Goal: Task Accomplishment & Management: Complete application form

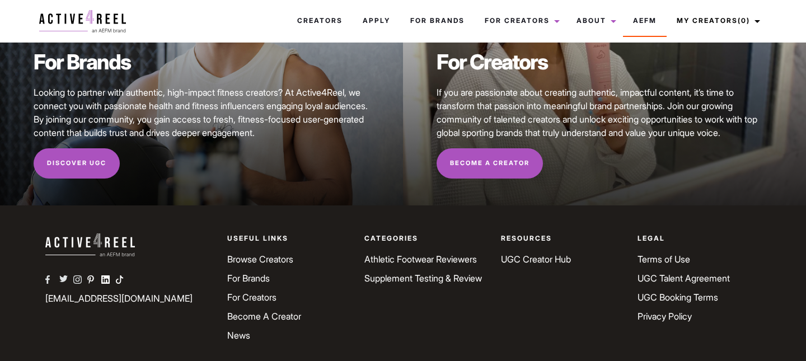
scroll to position [110, 0]
click at [96, 161] on link "Discover UGC" at bounding box center [77, 164] width 86 height 30
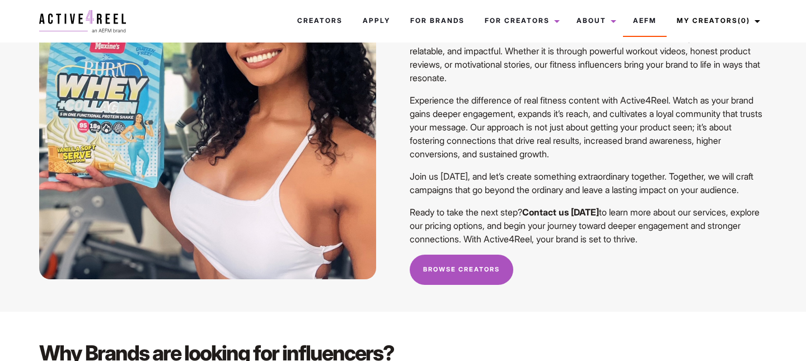
scroll to position [830, 0]
drag, startPoint x: 449, startPoint y: 114, endPoint x: 616, endPoint y: 116, distance: 166.7
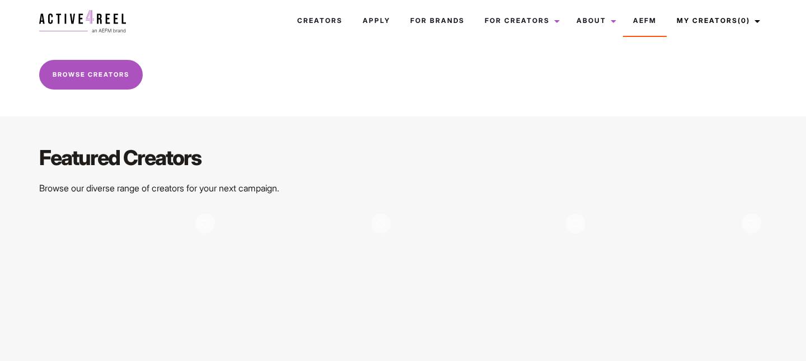
scroll to position [1496, 0]
drag, startPoint x: 112, startPoint y: 121, endPoint x: 161, endPoint y: 121, distance: 48.1
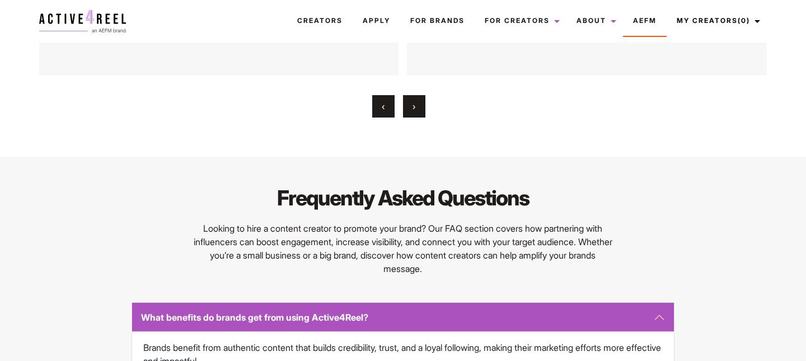
scroll to position [2320, 0]
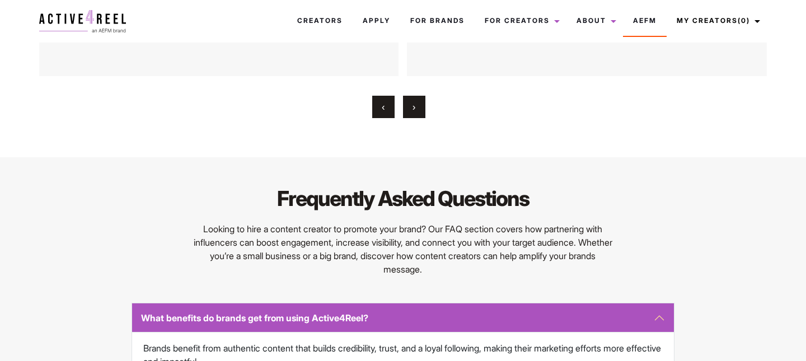
click at [419, 118] on button "›" at bounding box center [414, 107] width 22 height 22
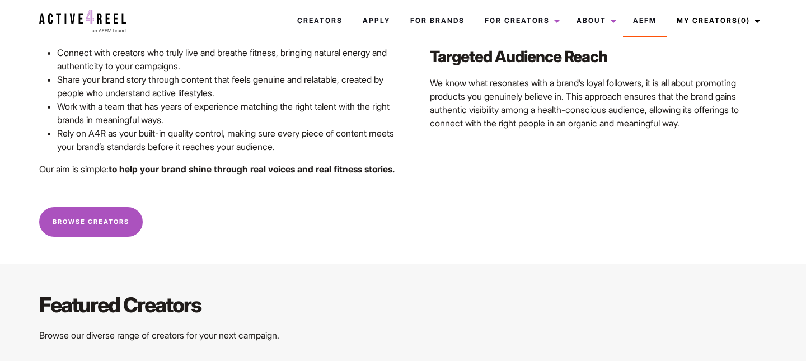
scroll to position [1349, 0]
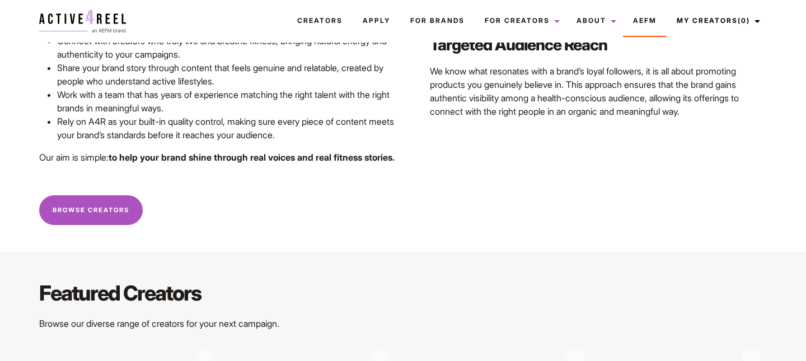
scroll to position [1362, 0]
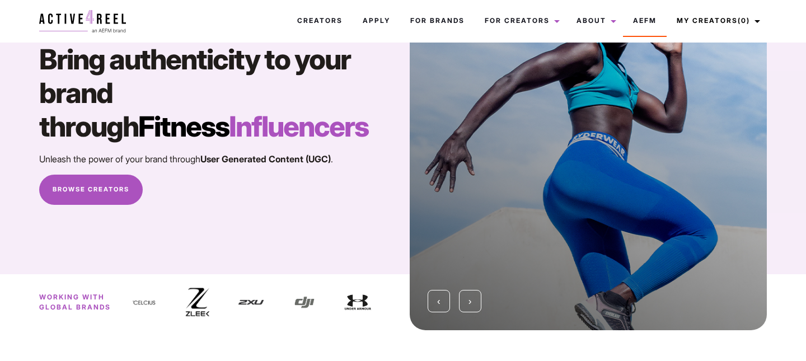
scroll to position [73, 0]
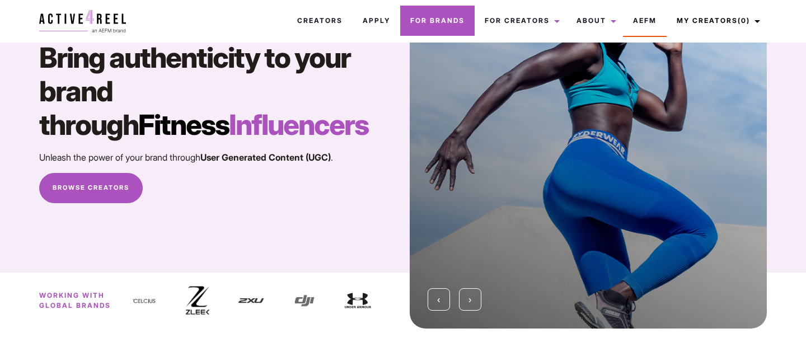
click at [419, 28] on link "For Brands" at bounding box center [437, 21] width 74 height 30
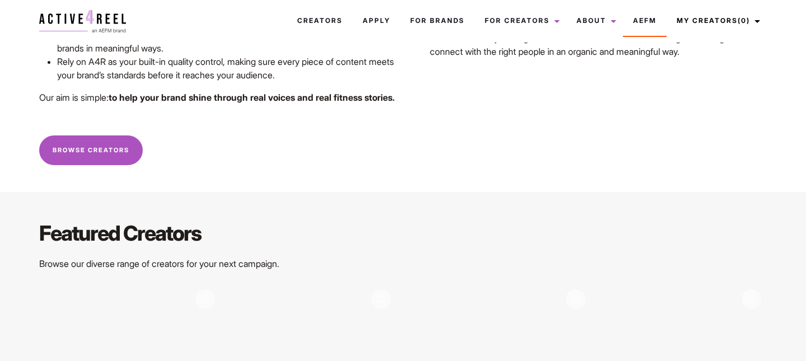
scroll to position [1462, 0]
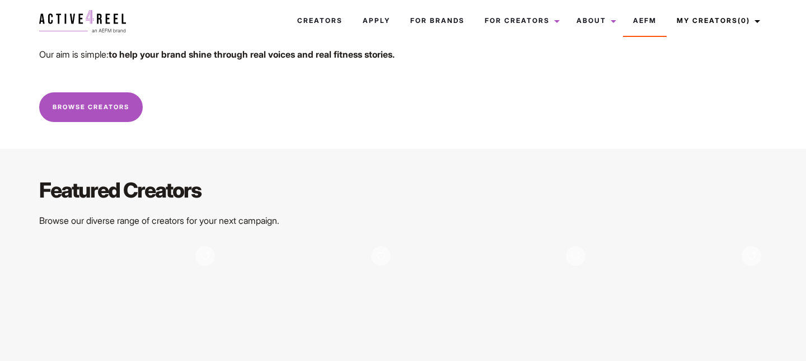
drag, startPoint x: 53, startPoint y: 182, endPoint x: 201, endPoint y: 204, distance: 149.8
drag, startPoint x: 59, startPoint y: 208, endPoint x: 209, endPoint y: 219, distance: 150.9
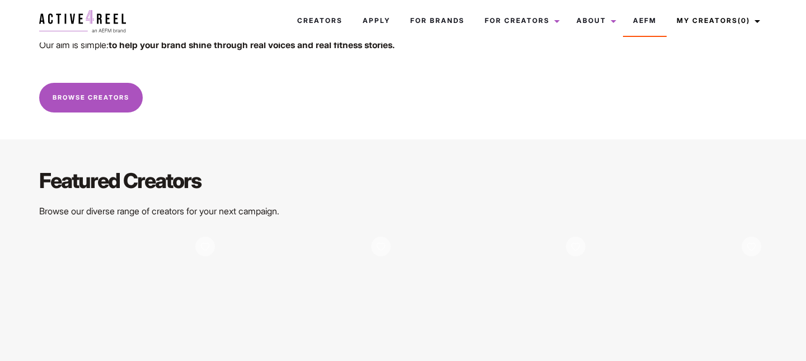
drag, startPoint x: 204, startPoint y: 211, endPoint x: 46, endPoint y: 200, distance: 157.6
drag, startPoint x: 59, startPoint y: 227, endPoint x: 189, endPoint y: 228, distance: 129.8
click at [188, 29] on p "Rely on A4R as your built-in quality control, making sure every piece of conten…" at bounding box center [226, 15] width 339 height 27
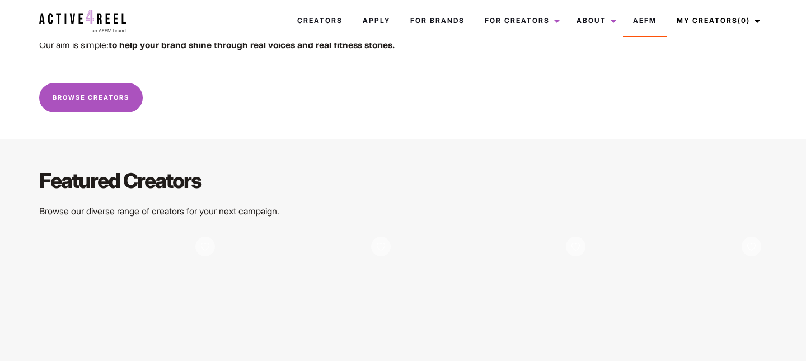
click at [189, 29] on p "Rely on A4R as your built-in quality control, making sure every piece of conten…" at bounding box center [226, 15] width 339 height 27
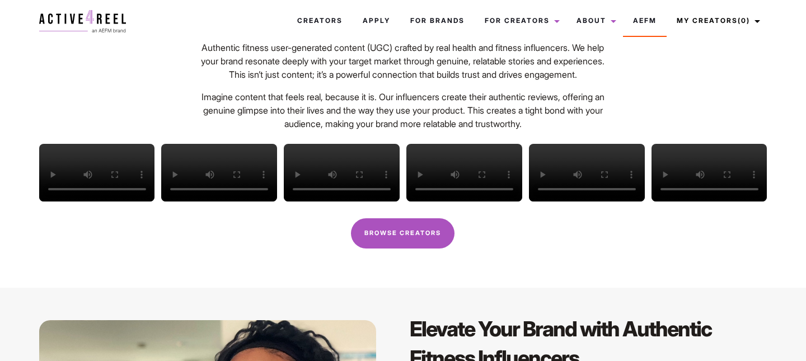
scroll to position [397, 0]
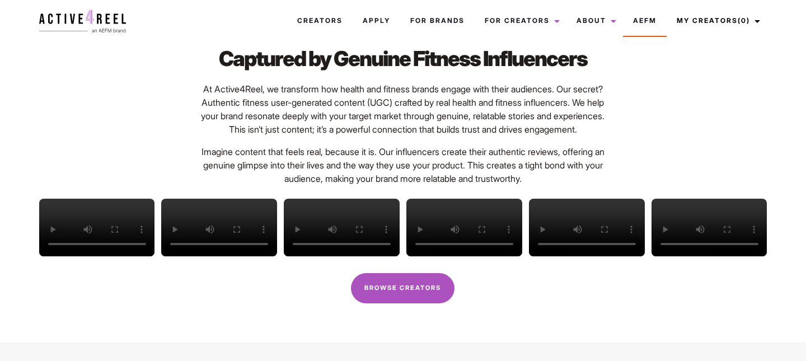
drag, startPoint x: 222, startPoint y: 90, endPoint x: 332, endPoint y: 91, distance: 110.2
click at [331, 91] on span "At Active4Reel, we transform how health and fitness brands engage with their au…" at bounding box center [402, 108] width 403 height 51
click at [332, 91] on span "At Active4Reel, we transform how health and fitness brands engage with their au…" at bounding box center [402, 108] width 403 height 51
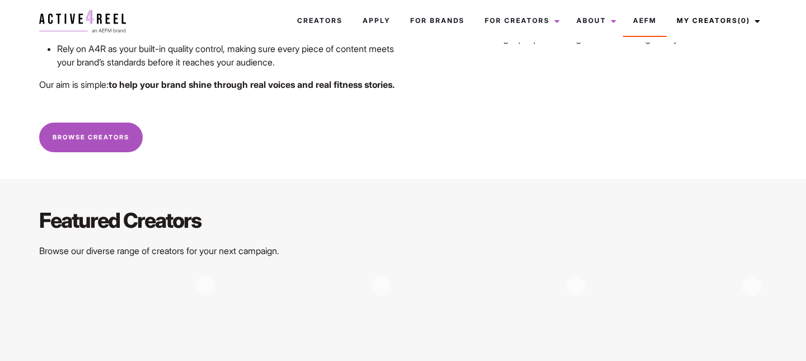
scroll to position [1438, 0]
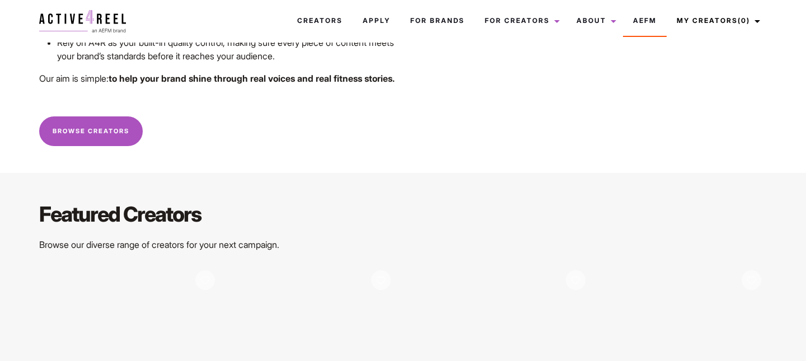
drag, startPoint x: 439, startPoint y: 174, endPoint x: 529, endPoint y: 171, distance: 90.1
click at [532, 39] on p "We know what resonates with a brand’s loyal followers, it is all about promotin…" at bounding box center [598, 12] width 337 height 54
click at [529, 39] on p "We know what resonates with a brand’s loyal followers, it is all about promotin…" at bounding box center [598, 12] width 337 height 54
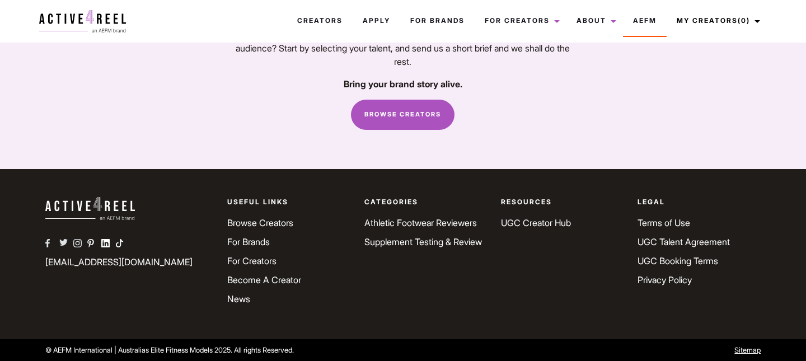
scroll to position [3191, 0]
click at [263, 68] on p "Ready to collaborate with influencers and create content that resonates with yo…" at bounding box center [402, 48] width 351 height 40
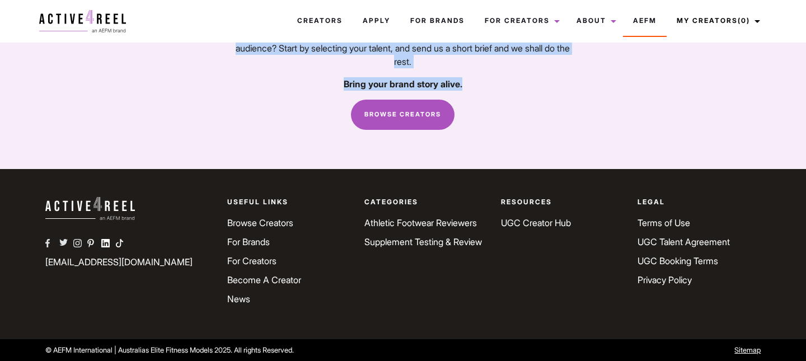
drag, startPoint x: 263, startPoint y: 152, endPoint x: 485, endPoint y: 228, distance: 234.6
click at [485, 130] on div "Create your next UGC brief Ready to collaborate with influencers and create con…" at bounding box center [402, 60] width 351 height 140
click at [485, 91] on p "Bring your brand story alive." at bounding box center [402, 83] width 351 height 13
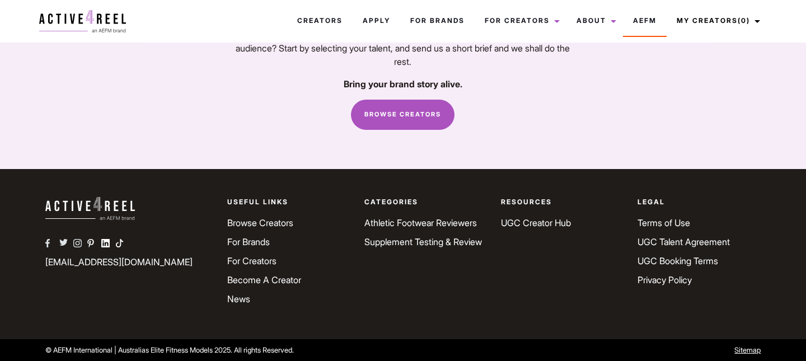
scroll to position [3229, 0]
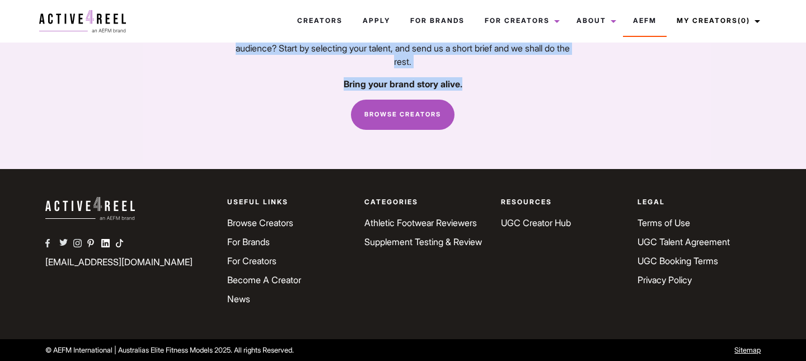
drag, startPoint x: 468, startPoint y: 186, endPoint x: 254, endPoint y: 90, distance: 235.1
click at [254, 90] on div "Create your next UGC brief Ready to collaborate with influencers and create con…" at bounding box center [402, 60] width 364 height 218
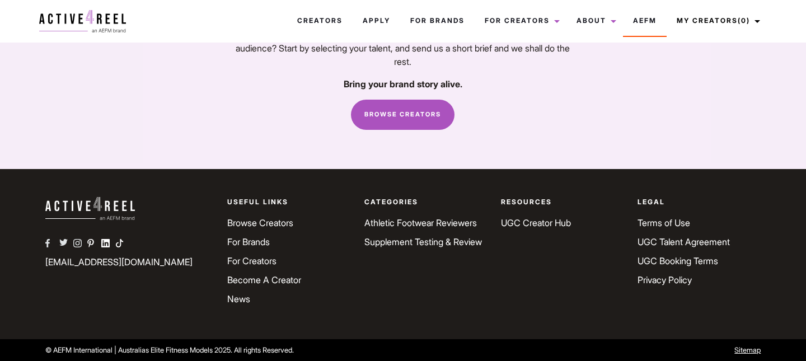
click at [266, 19] on h2 "Create your next UGC brief" at bounding box center [402, 4] width 351 height 29
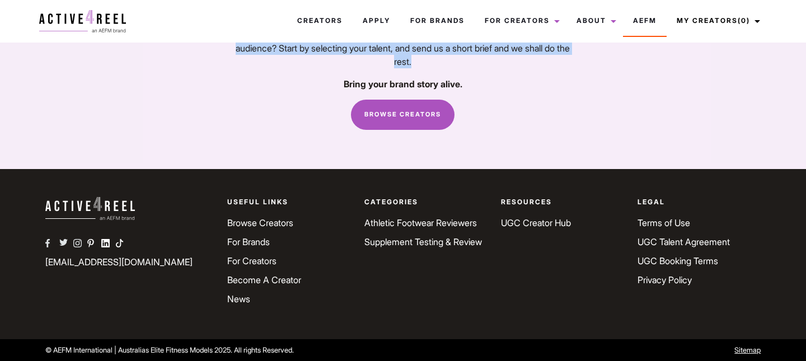
drag, startPoint x: 231, startPoint y: 144, endPoint x: 491, endPoint y: 169, distance: 261.3
click at [491, 68] on p "Ready to collaborate with influencers and create content that resonates with yo…" at bounding box center [402, 48] width 351 height 40
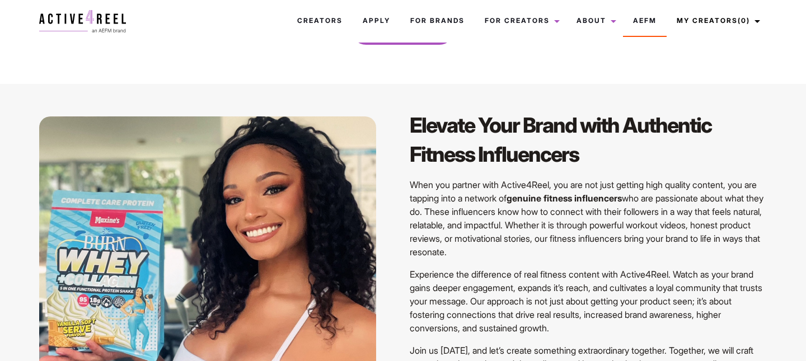
scroll to position [539, 0]
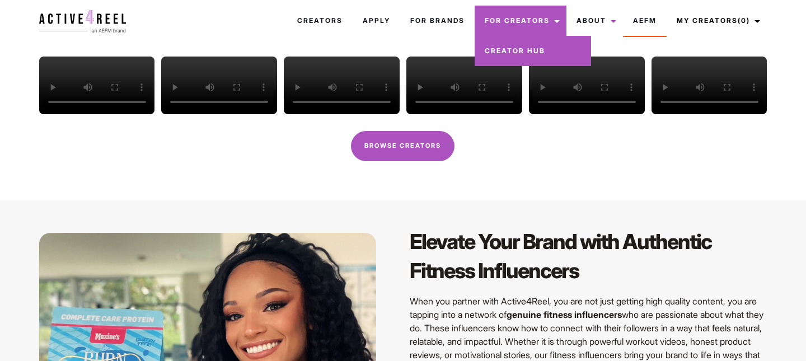
click at [521, 48] on link "Creator Hub" at bounding box center [532, 51] width 116 height 30
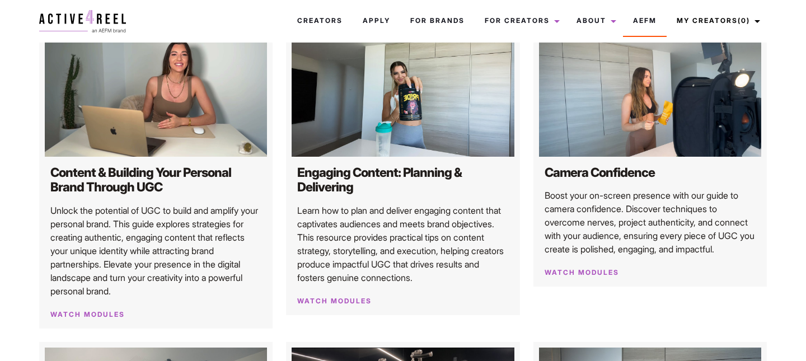
scroll to position [482, 0]
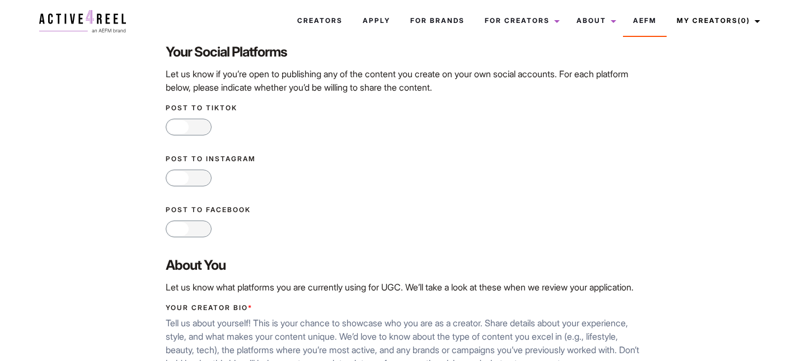
scroll to position [194, 0]
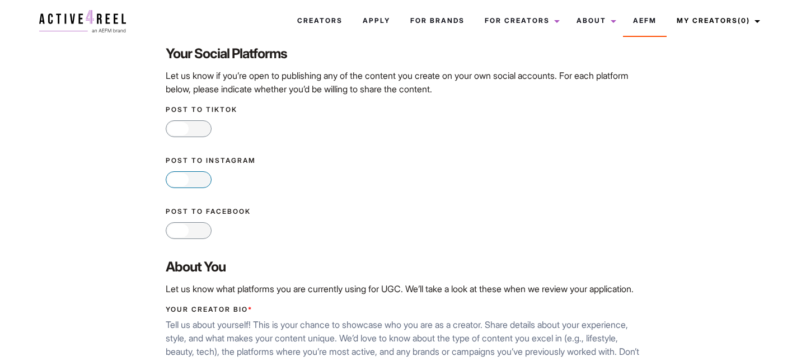
click at [187, 182] on div at bounding box center [177, 179] width 21 height 13
click at [173, 182] on input "Yes No" at bounding box center [169, 179] width 7 height 7
checkbox input "true"
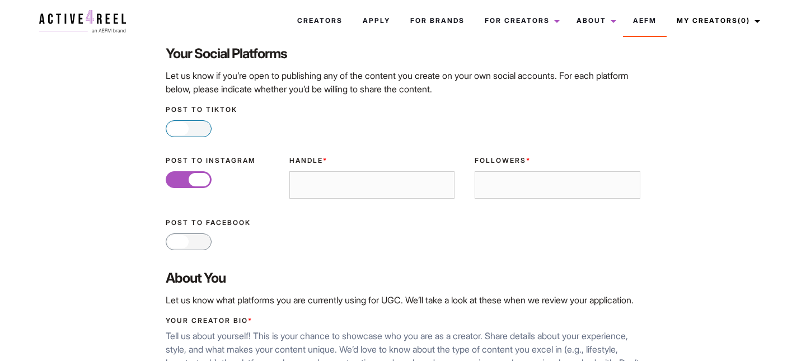
click at [196, 128] on span "No" at bounding box center [200, 129] width 22 height 16
click at [173, 128] on input "Yes No" at bounding box center [169, 128] width 7 height 7
checkbox input "true"
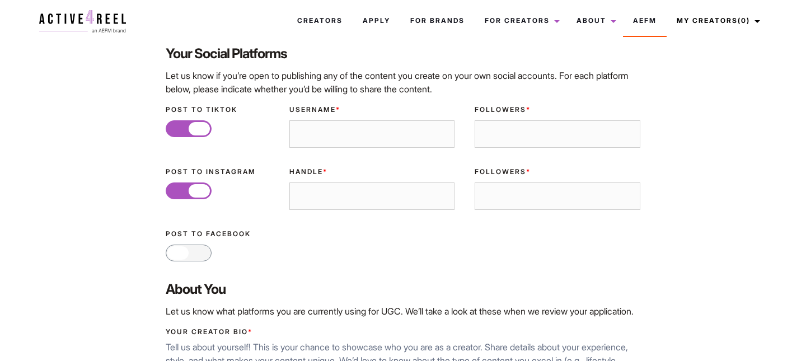
click at [302, 136] on input "Username *" at bounding box center [371, 134] width 165 height 28
type input "anabolicaussies"
click at [326, 178] on div "Handle *" at bounding box center [371, 189] width 185 height 62
click at [513, 121] on input "Followers *" at bounding box center [556, 134] width 165 height 28
type input "786"
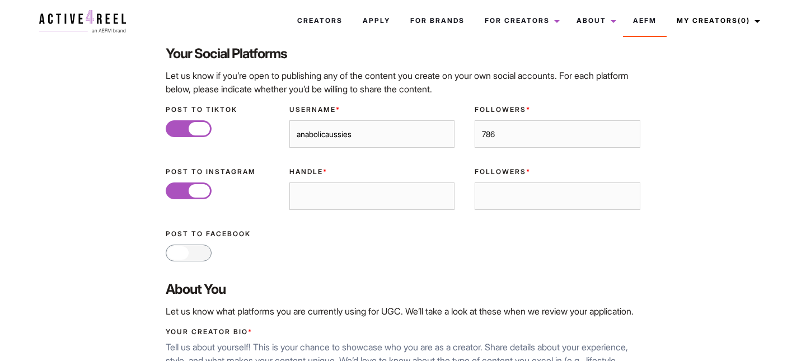
click at [407, 189] on input "Handle *" at bounding box center [371, 196] width 165 height 28
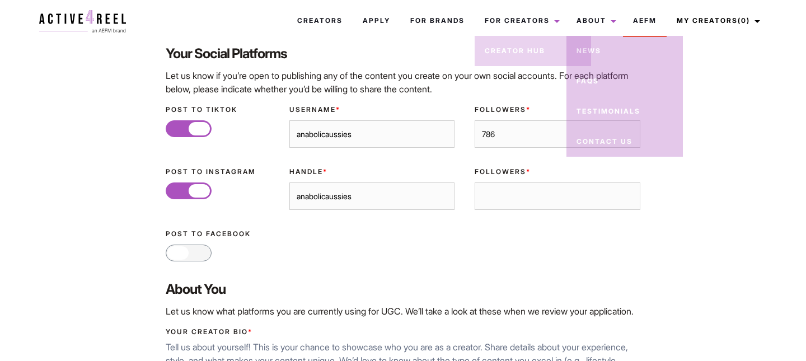
type input "anabolicaussies"
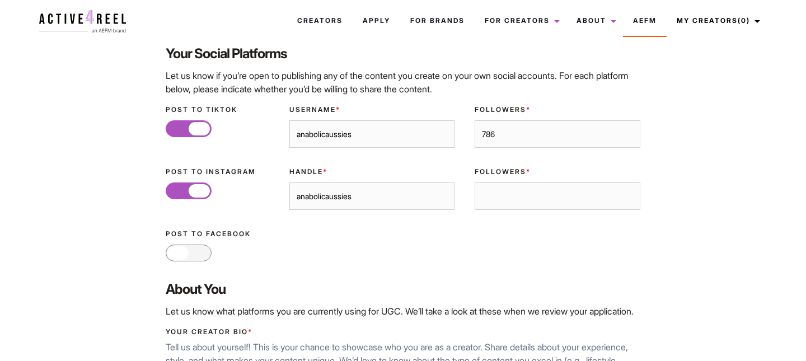
click at [512, 215] on div "Followers *" at bounding box center [556, 189] width 185 height 62
click at [506, 200] on input "Followers *" at bounding box center [556, 196] width 165 height 28
type input "2"
type input "1033"
click at [498, 253] on label "Yes No" at bounding box center [403, 252] width 474 height 17
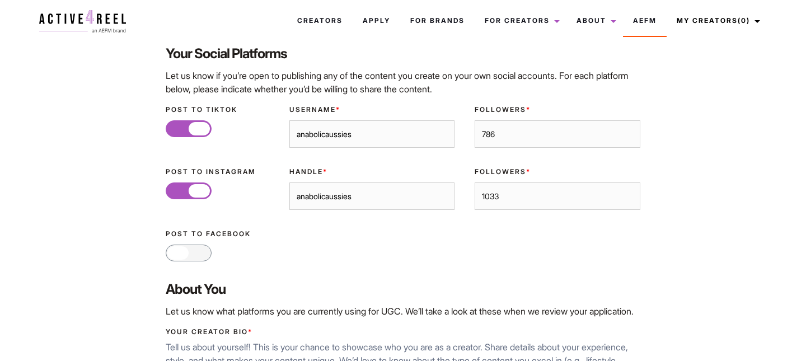
click at [173, 253] on input "Yes No" at bounding box center [169, 252] width 7 height 7
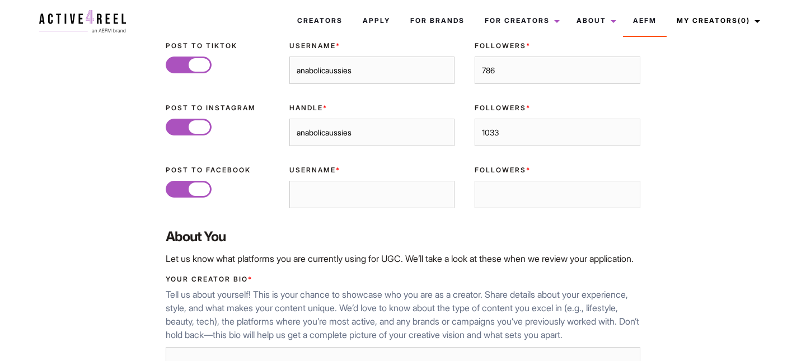
scroll to position [258, 0]
click at [202, 192] on div at bounding box center [199, 188] width 21 height 13
click at [173, 192] on input "Yes No" at bounding box center [169, 188] width 7 height 7
checkbox input "false"
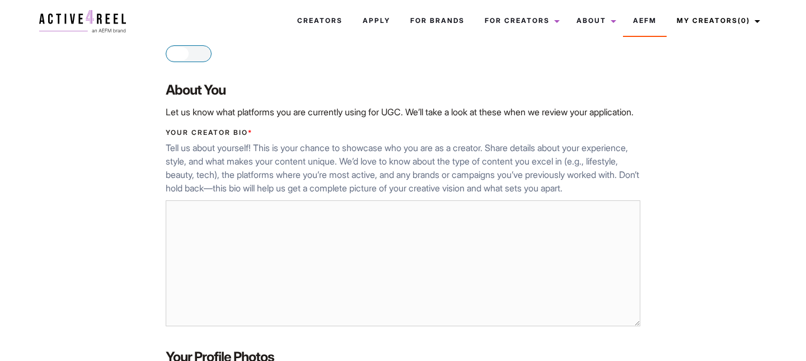
scroll to position [440, 0]
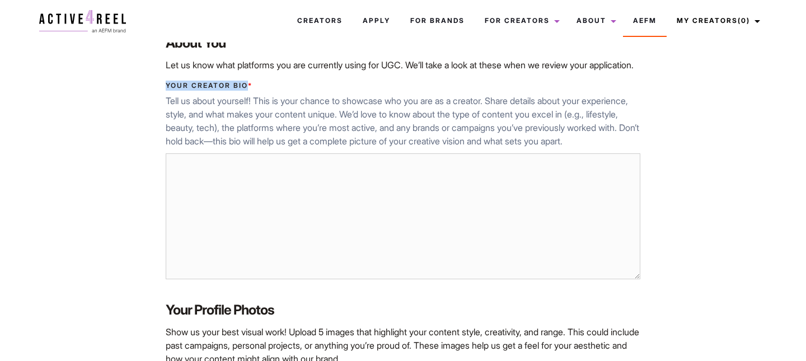
drag, startPoint x: 165, startPoint y: 99, endPoint x: 247, endPoint y: 98, distance: 82.2
click at [247, 98] on div "Your Creator Bio * Tell us about yourself! This is your chance to showcase who …" at bounding box center [403, 182] width 494 height 220
copy label "Your Creator Bio"
click at [163, 100] on div "Your Creator Bio * Tell us about yourself! This is your chance to showcase who …" at bounding box center [403, 182] width 494 height 220
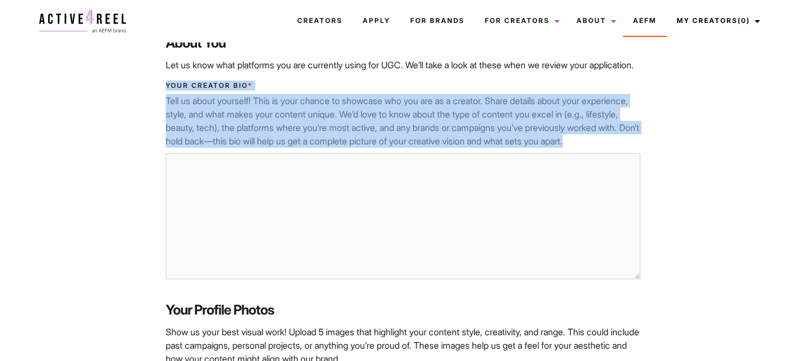
drag, startPoint x: 163, startPoint y: 97, endPoint x: 260, endPoint y: 161, distance: 116.7
click at [260, 161] on div "Your Creator Bio * Tell us about yourself! This is your chance to showcase who …" at bounding box center [403, 182] width 494 height 220
copy div "Your Creator Bio * Tell us about yourself! This is your chance to showcase who …"
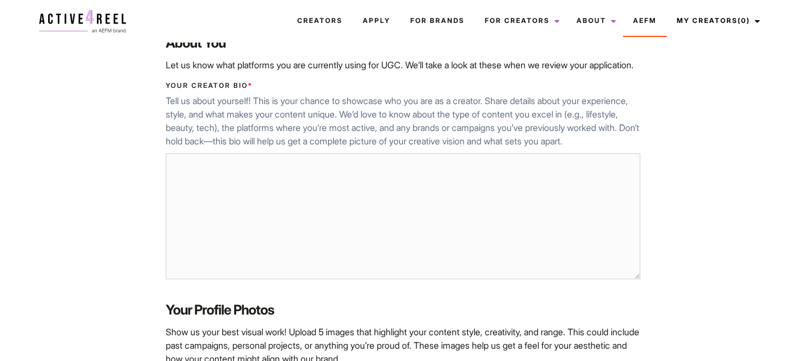
click at [313, 205] on textarea "Your Creator Bio *" at bounding box center [403, 216] width 474 height 126
paste textarea "I’m a 20-year-old Australian creator passionate about fitness, lifestyle, and s…"
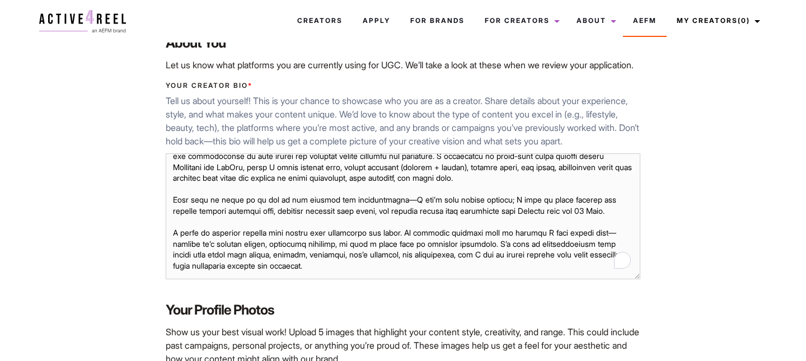
scroll to position [24, 0]
click at [417, 224] on textarea "Your Creator Bio *" at bounding box center [403, 216] width 474 height 126
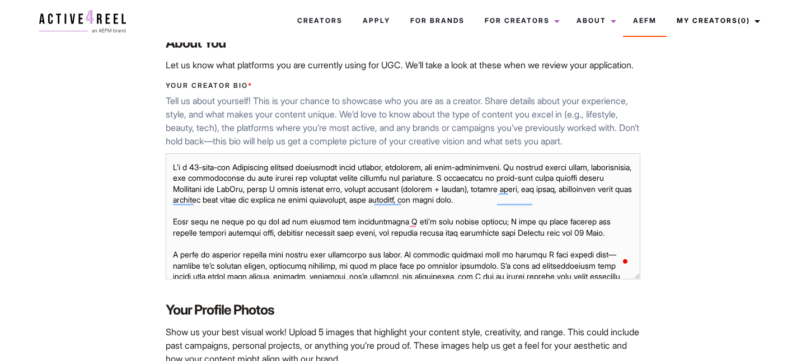
scroll to position [6, 0]
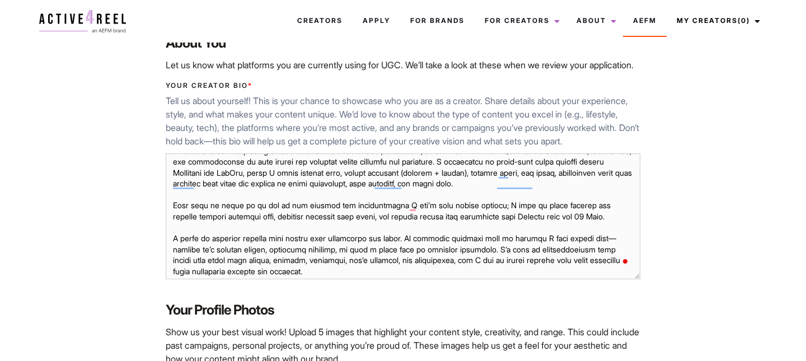
click at [332, 210] on textarea "Your Creator Bio *" at bounding box center [403, 216] width 474 height 126
click at [369, 209] on textarea "Your Creator Bio *" at bounding box center [403, 216] width 474 height 126
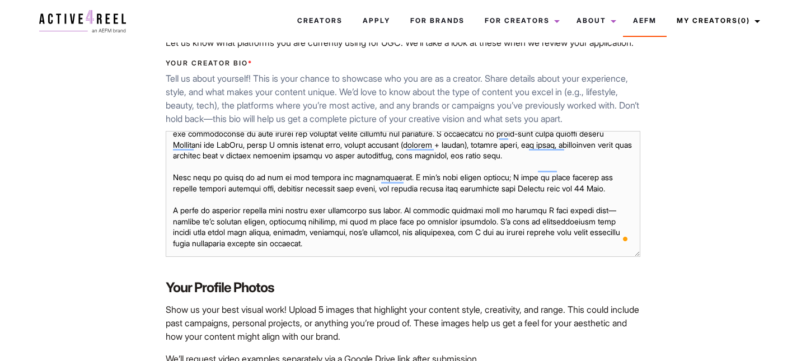
click at [181, 252] on textarea "Your Creator Bio *" at bounding box center [403, 194] width 474 height 126
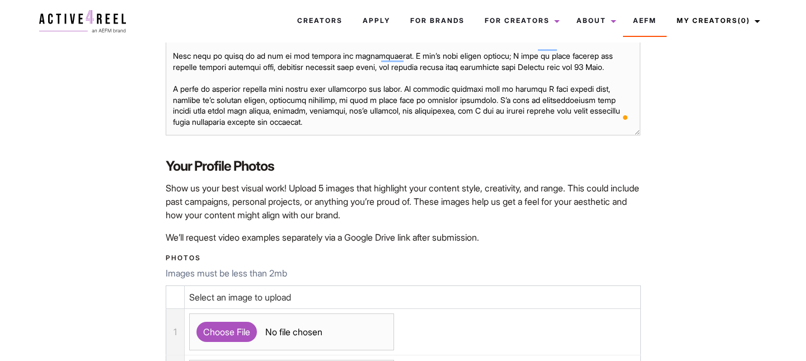
scroll to position [588, 0]
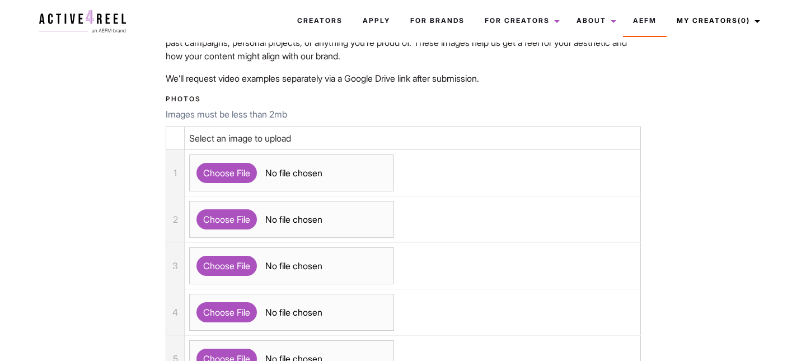
type textarea "I’m a 20-year-old Australian creator passionate about fitness, lifestyle, and s…"
click at [201, 112] on div "Photos Images must be less than 2mb Select an image to upload 1 2 3 4 5 1" at bounding box center [403, 240] width 494 height 310
click at [228, 191] on input "file" at bounding box center [291, 172] width 205 height 37
type input "C:\fakepath\IMG_5503 2.JPG"
click at [294, 191] on input "file" at bounding box center [291, 172] width 205 height 37
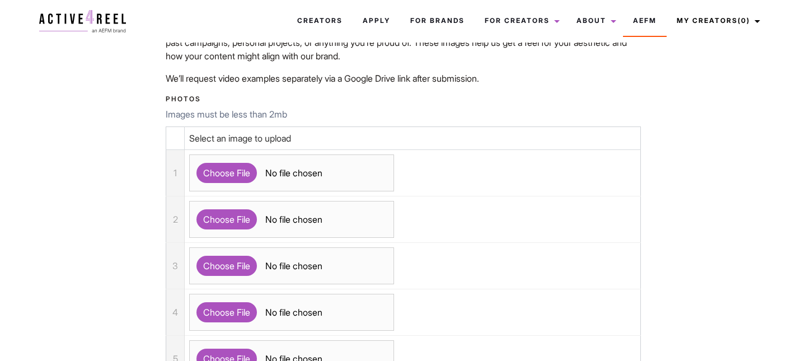
click at [234, 191] on input "file" at bounding box center [291, 172] width 205 height 37
click at [243, 191] on input "file" at bounding box center [291, 172] width 205 height 37
type input "C:\fakepath\IMG_5502 6.JPG"
click at [189, 154] on input "file" at bounding box center [291, 172] width 205 height 37
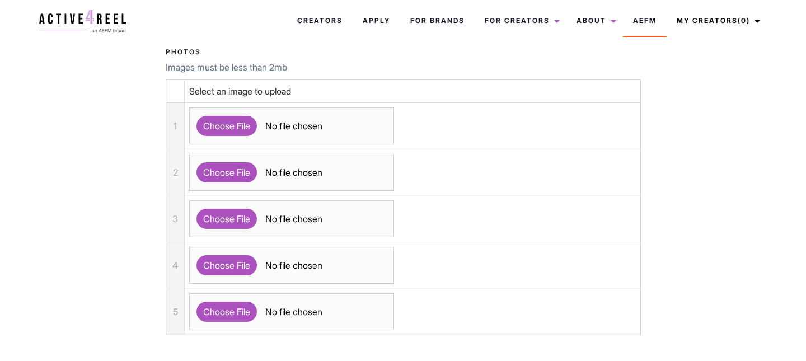
scroll to position [790, 0]
click at [413, 56] on label "Photos" at bounding box center [403, 51] width 474 height 10
click at [242, 144] on input "file" at bounding box center [291, 125] width 205 height 37
type input "C:\fakepath\IMG_5502 6.JPG"
click at [228, 190] on input "file" at bounding box center [291, 171] width 205 height 37
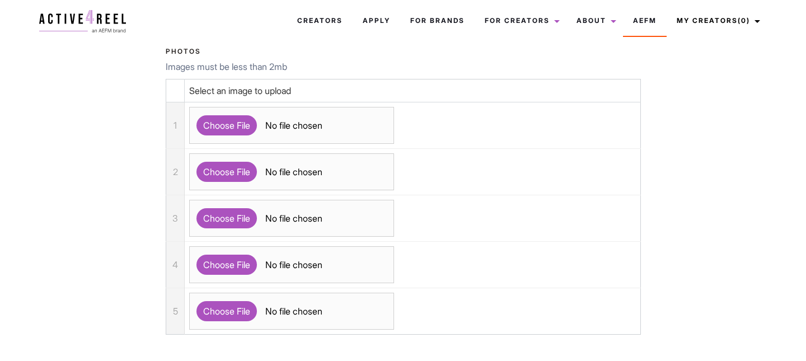
type input "C:\fakepath\IMG_0308.HEIC"
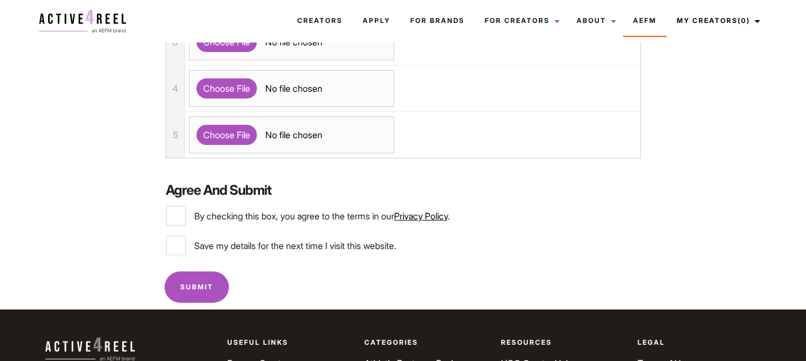
scroll to position [977, 0]
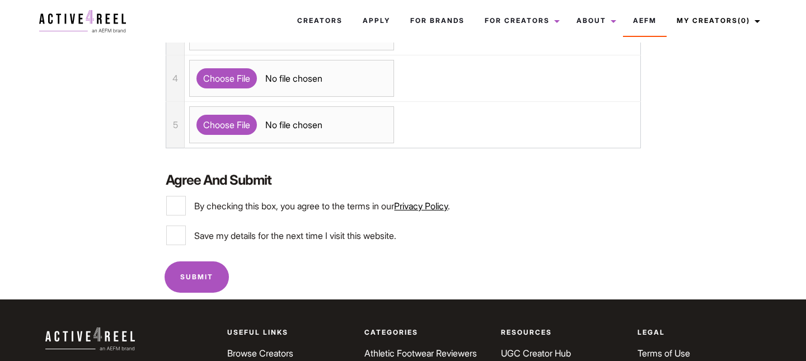
click at [175, 225] on div "Privacy * By checking this box, you agree to the terms in our Privacy Policy ." at bounding box center [403, 210] width 494 height 30
click at [179, 215] on input "By checking this box, you agree to the terms in our Privacy Policy ." at bounding box center [176, 206] width 20 height 20
checkbox input "true"
click at [179, 245] on input "Save my details for the next time I visit this website." at bounding box center [176, 235] width 20 height 20
checkbox input "true"
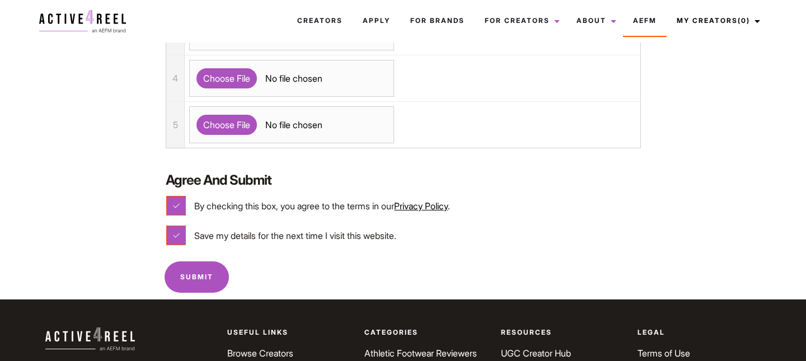
click at [199, 292] on input "Submit" at bounding box center [196, 276] width 64 height 31
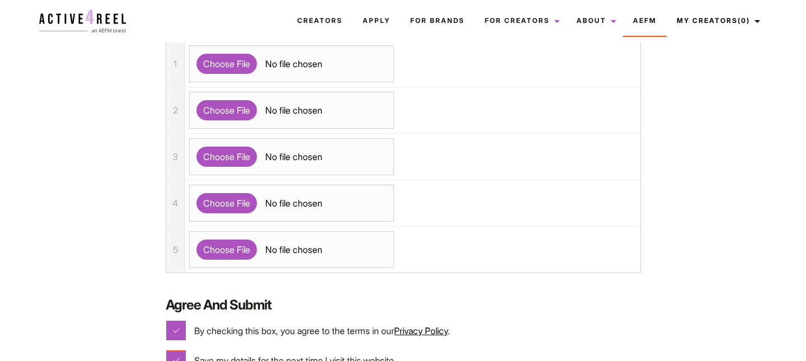
scroll to position [853, 0]
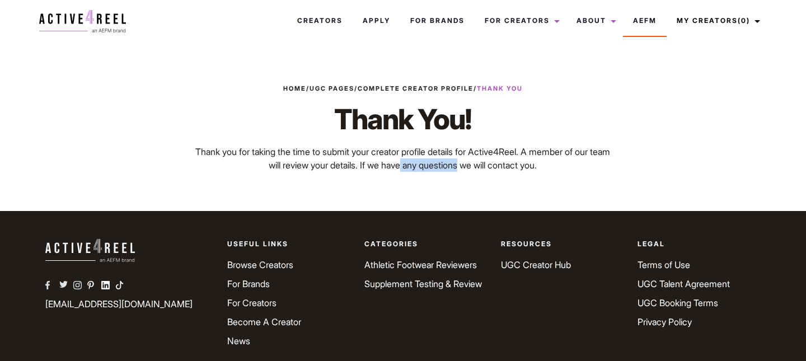
drag, startPoint x: 421, startPoint y: 166, endPoint x: 487, endPoint y: 169, distance: 65.5
click at [486, 168] on p "Thank you for taking the time to submit your creator profile details for Active…" at bounding box center [403, 158] width 419 height 27
click at [487, 169] on p "Thank you for taking the time to submit your creator profile details for Active…" at bounding box center [403, 158] width 419 height 27
